Goal: Navigation & Orientation: Understand site structure

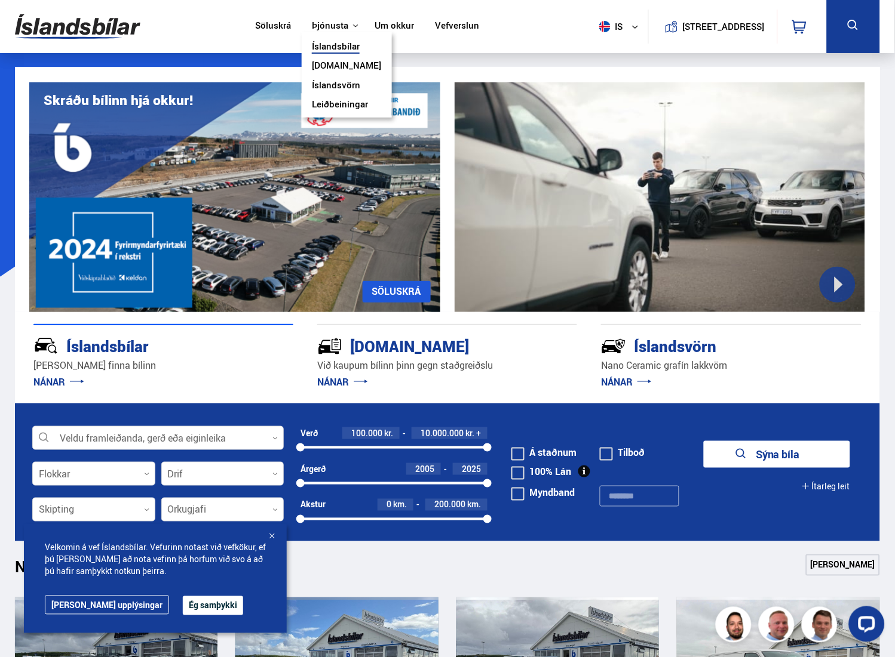
drag, startPoint x: 385, startPoint y: 21, endPoint x: 351, endPoint y: 24, distance: 34.8
click at [385, 21] on link "Um okkur" at bounding box center [394, 26] width 39 height 13
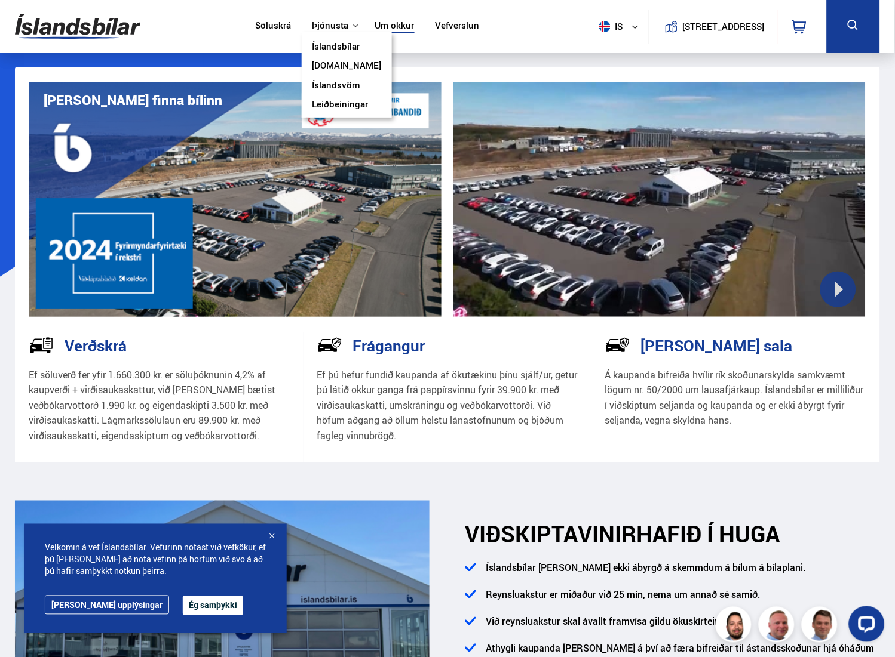
click at [337, 49] on link "Íslandsbílar" at bounding box center [336, 47] width 48 height 13
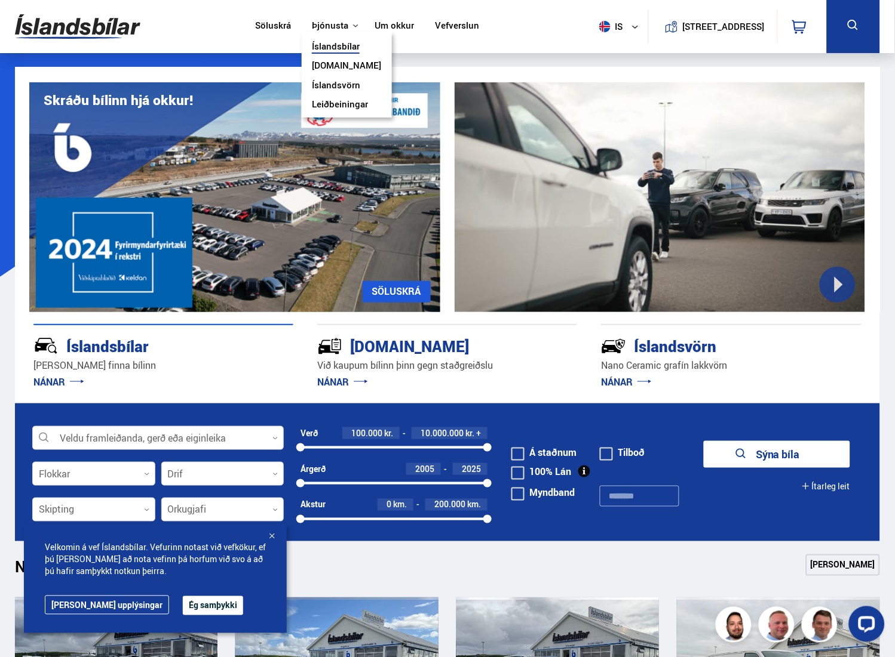
click at [331, 64] on link "[DOMAIN_NAME]" at bounding box center [346, 66] width 69 height 13
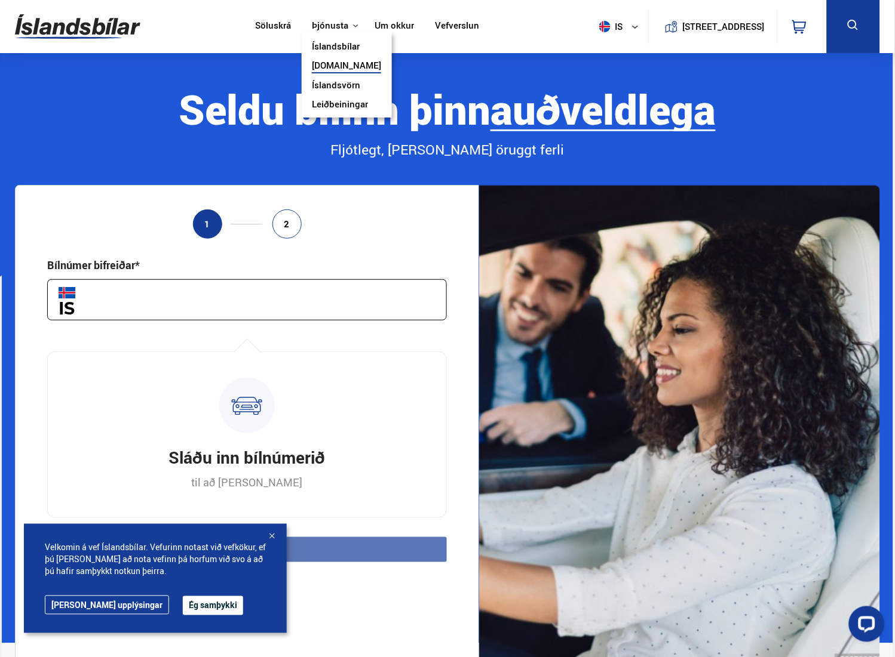
click at [332, 80] on link "Íslandsvörn" at bounding box center [336, 86] width 48 height 13
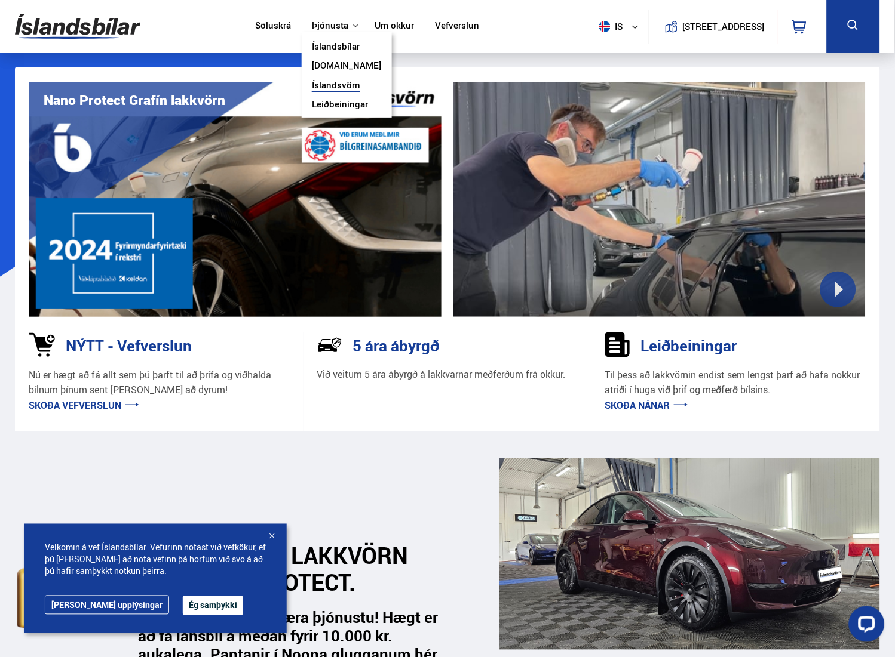
click at [332, 99] on link "Leiðbeiningar" at bounding box center [340, 105] width 56 height 13
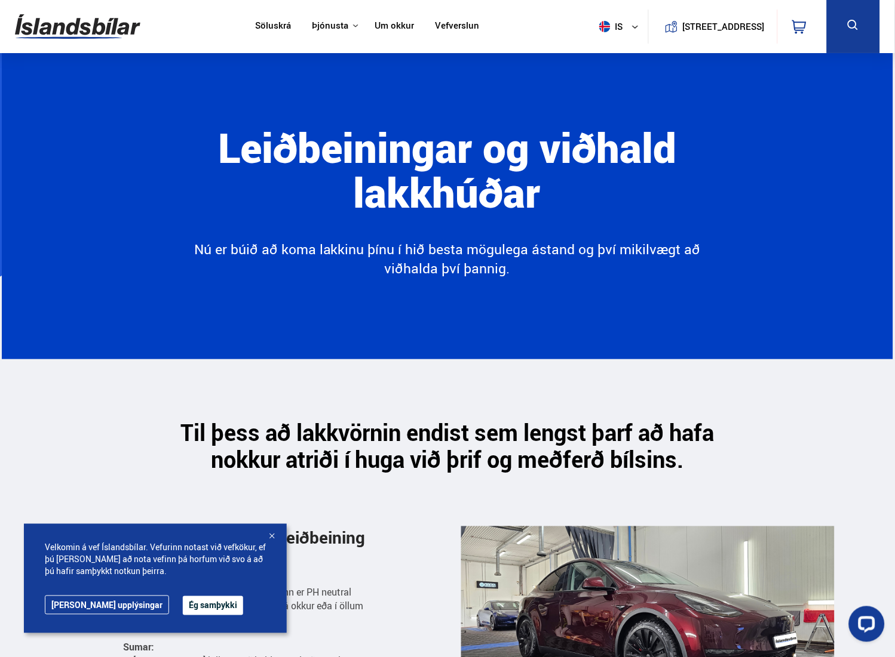
click at [271, 24] on link "Söluskrá" at bounding box center [273, 26] width 36 height 13
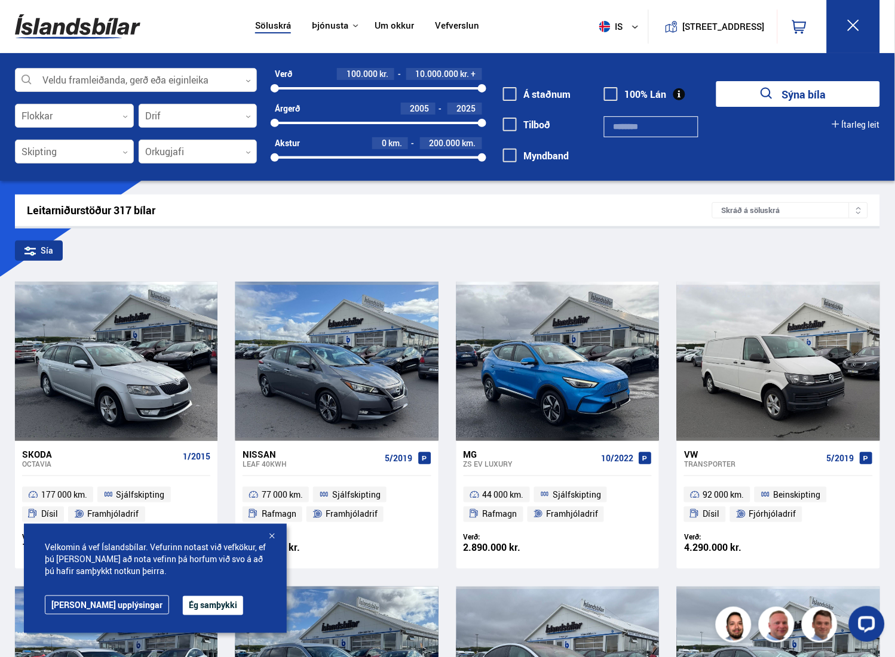
click at [382, 21] on link "Um okkur" at bounding box center [394, 26] width 39 height 13
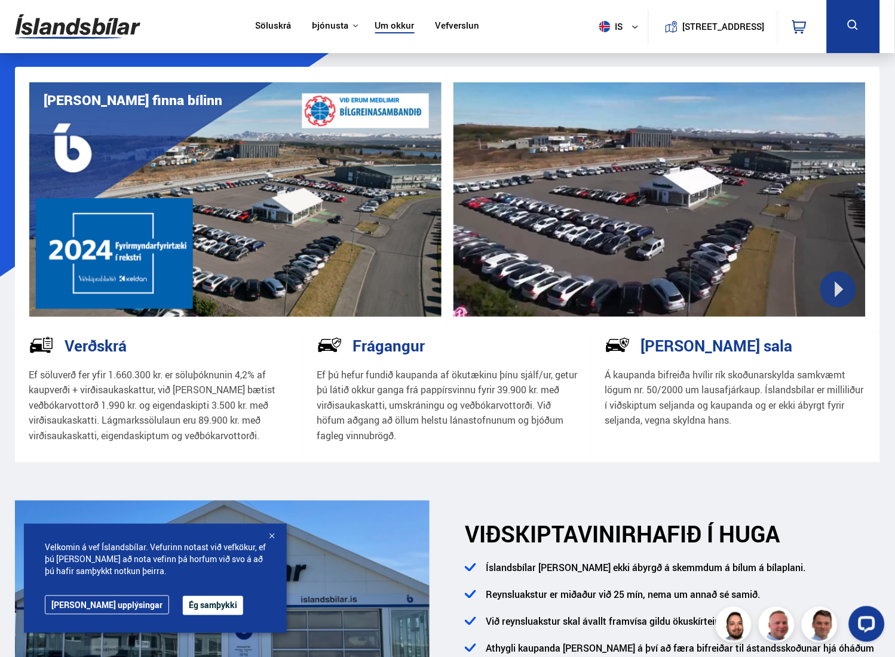
click at [445, 25] on link "Vefverslun" at bounding box center [457, 26] width 44 height 13
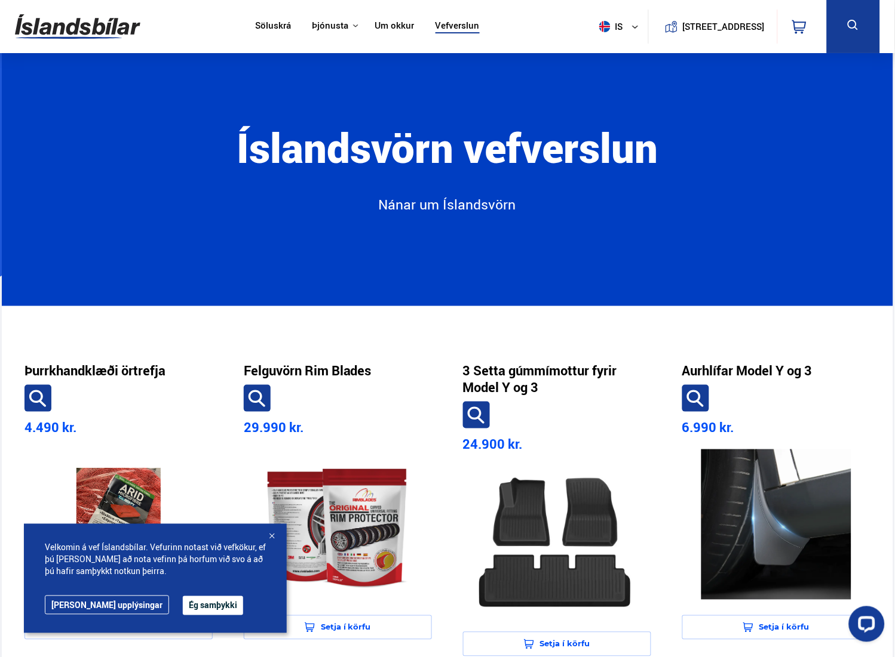
click at [255, 26] on link "Söluskrá" at bounding box center [273, 26] width 36 height 13
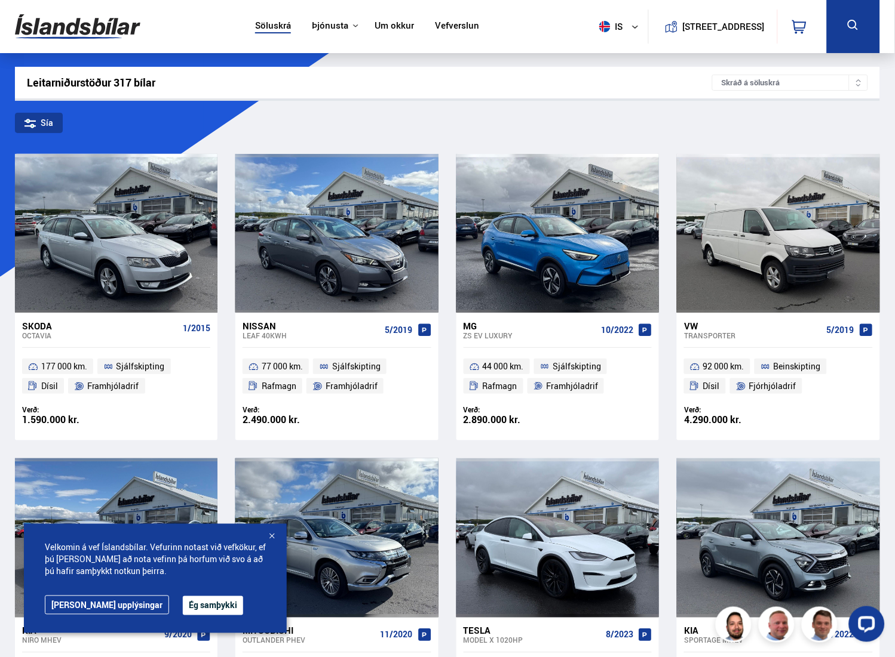
click at [50, 24] on div "Söluskrá Þjónusta Íslandsbílar [DOMAIN_NAME] Íslandsvörn Leiðbeiningar Um okkur…" at bounding box center [447, 26] width 884 height 53
click at [116, 24] on img at bounding box center [77, 26] width 125 height 39
